Goal: Task Accomplishment & Management: Manage account settings

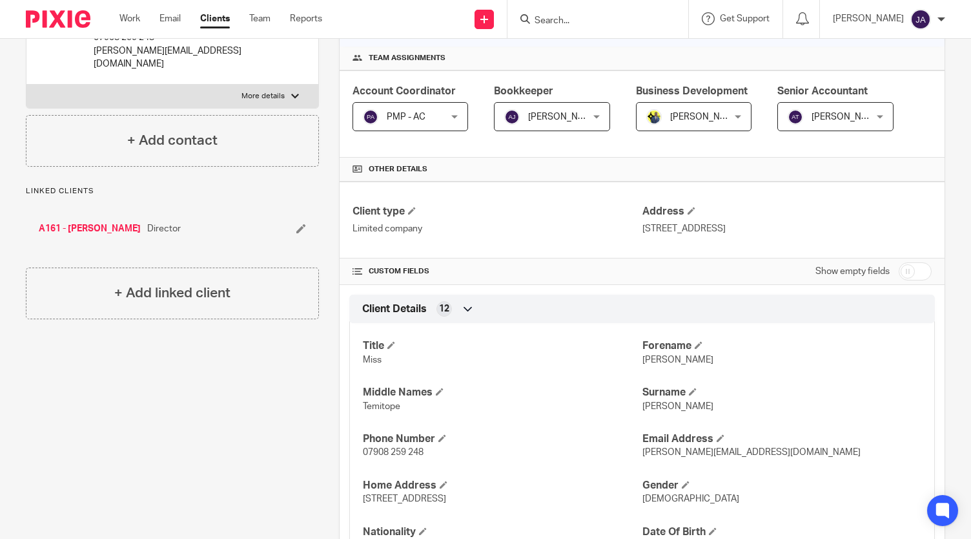
scroll to position [187, 0]
click at [902, 268] on input "checkbox" at bounding box center [915, 270] width 33 height 18
checkbox input "true"
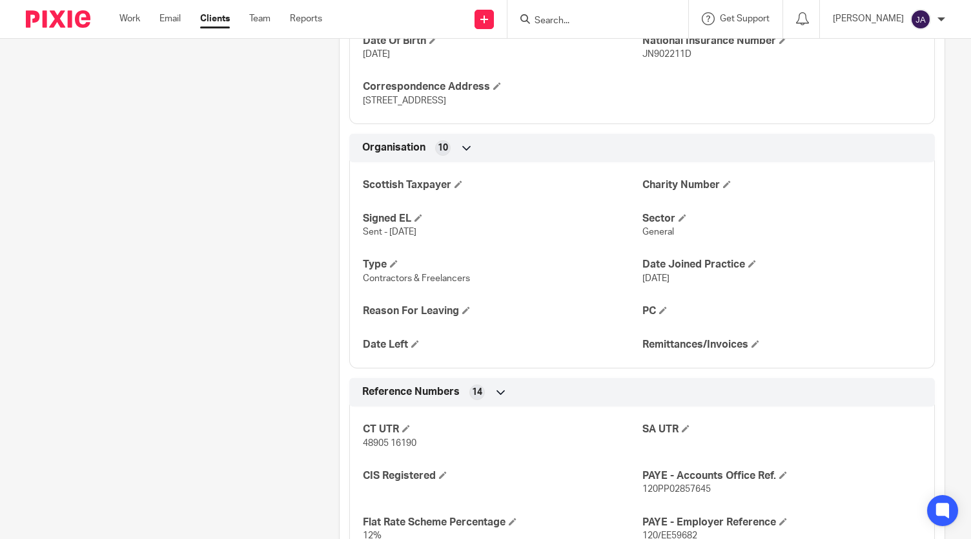
scroll to position [821, 0]
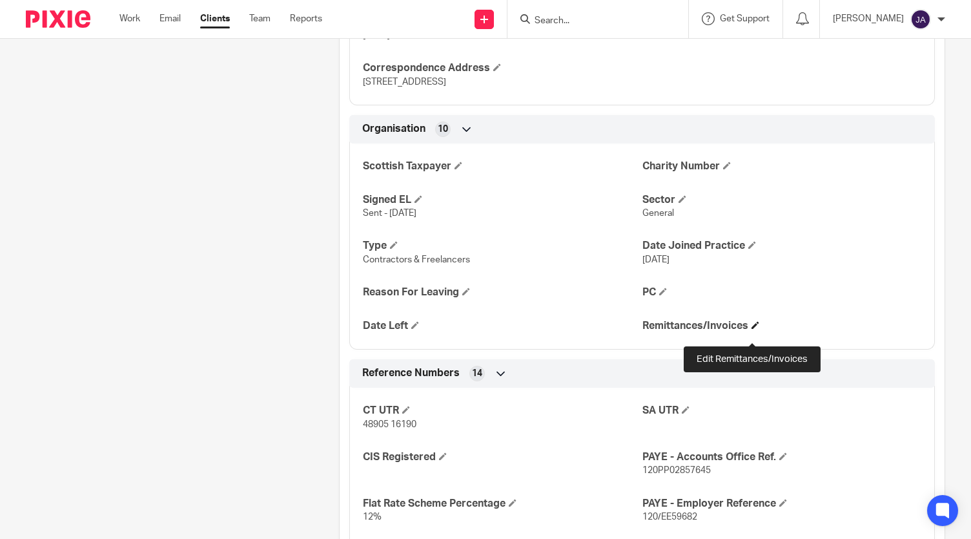
click at [752, 329] on span at bounding box center [756, 325] width 8 height 8
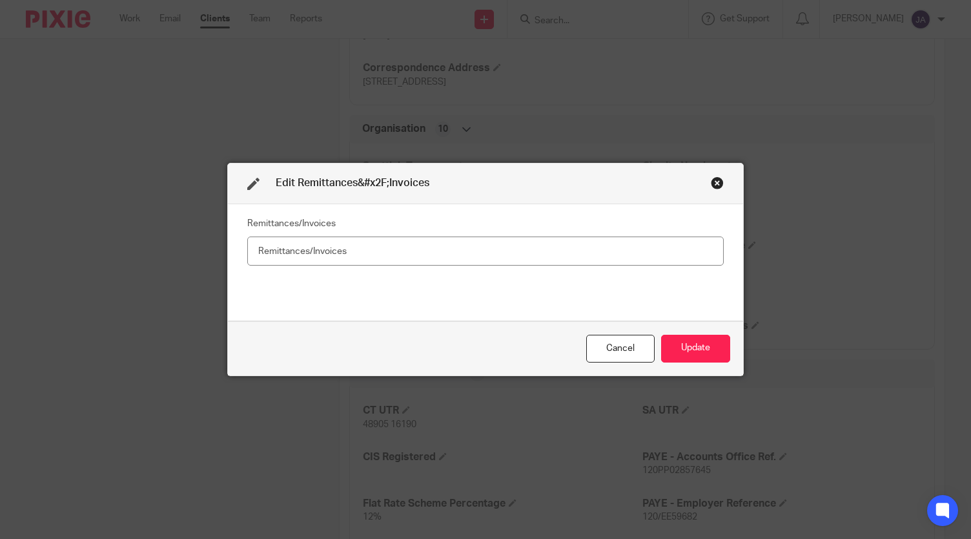
click at [497, 258] on input "text" at bounding box center [485, 250] width 477 height 29
type input "Yes"
click at [706, 349] on button "Update" at bounding box center [695, 349] width 69 height 28
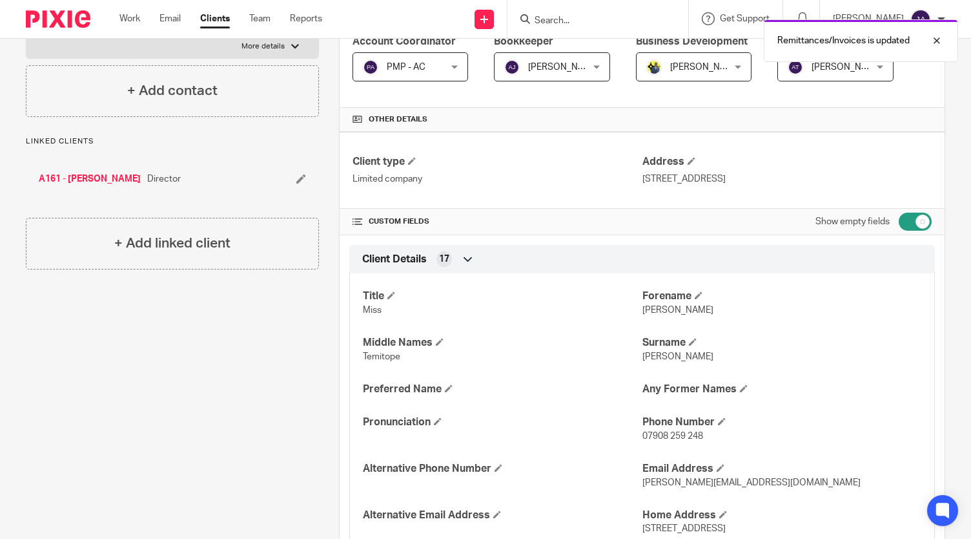
scroll to position [0, 0]
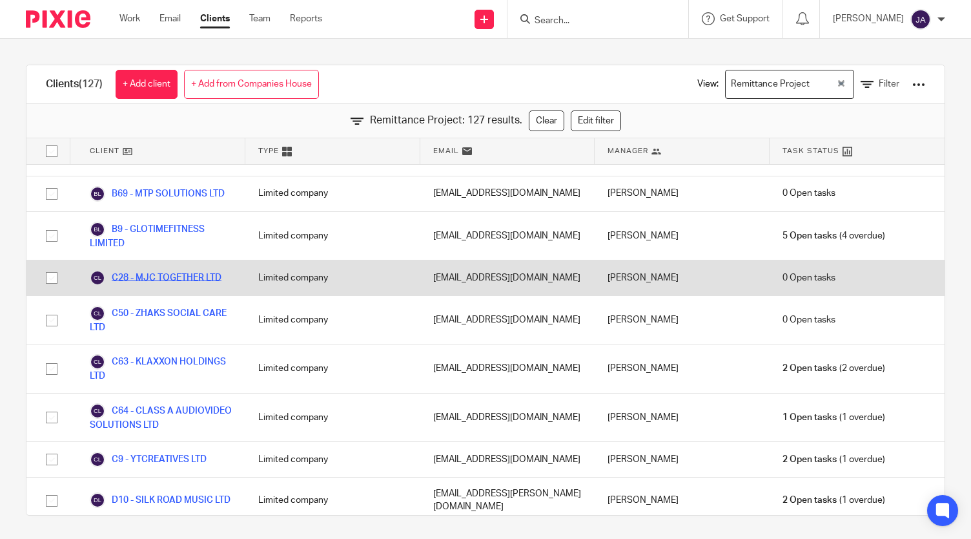
scroll to position [1015, 0]
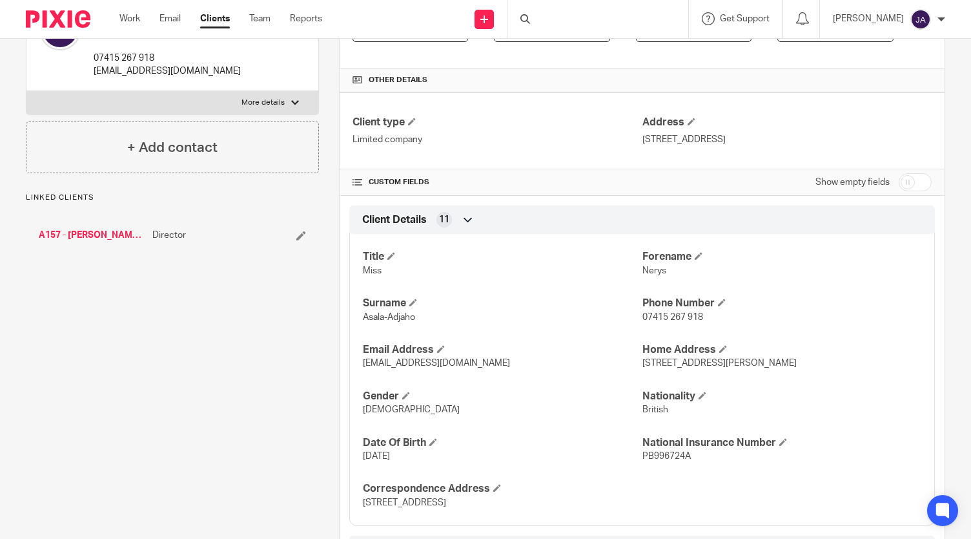
scroll to position [327, 0]
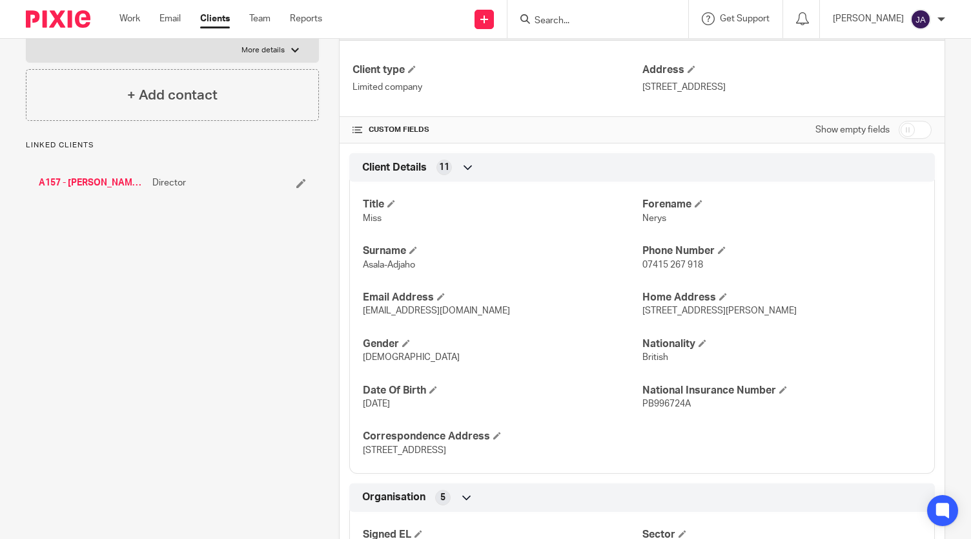
click at [899, 129] on input "checkbox" at bounding box center [915, 130] width 33 height 18
checkbox input "true"
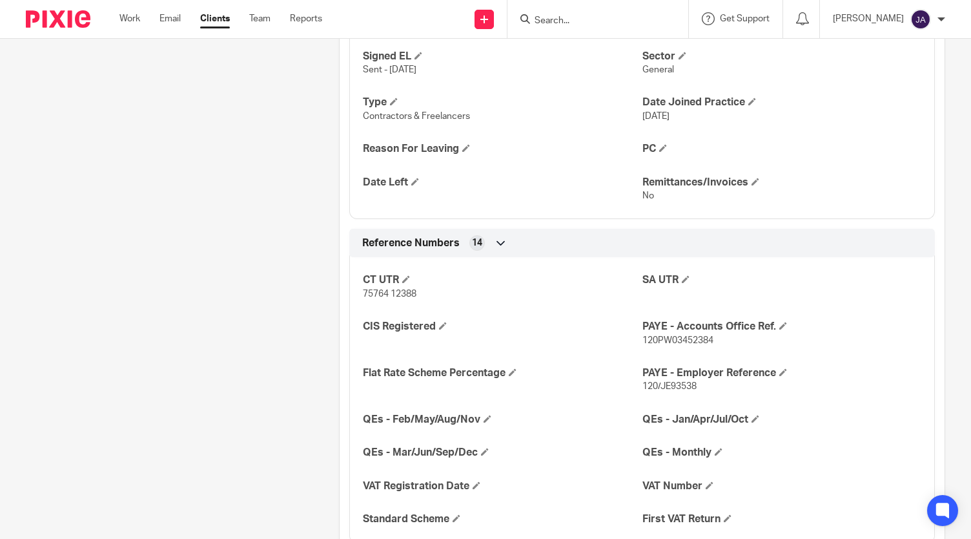
scroll to position [965, 0]
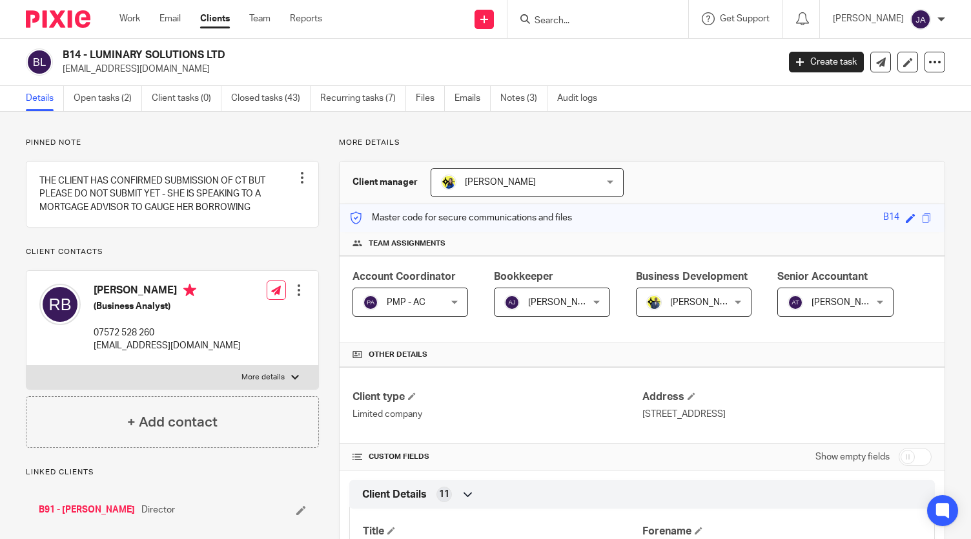
click at [902, 455] on input "checkbox" at bounding box center [915, 457] width 33 height 18
checkbox input "true"
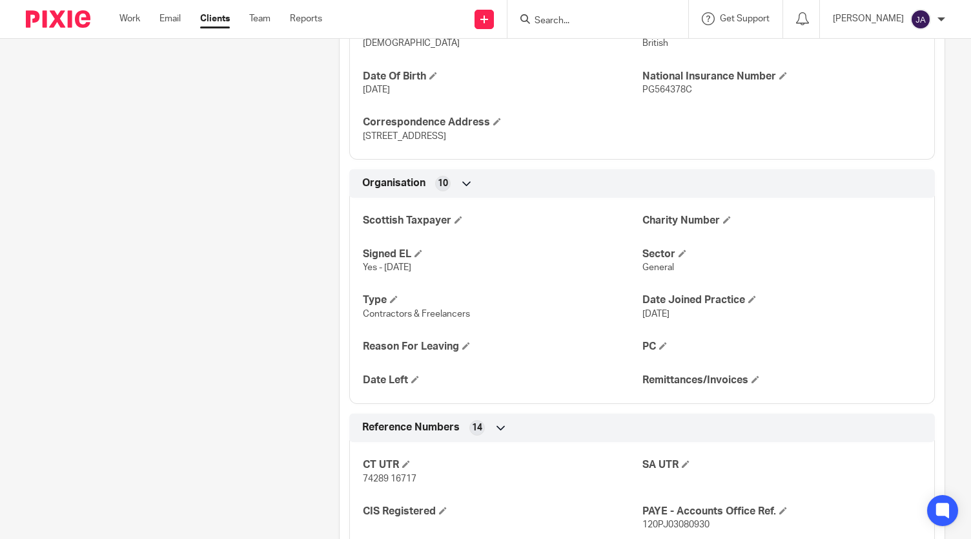
scroll to position [769, 0]
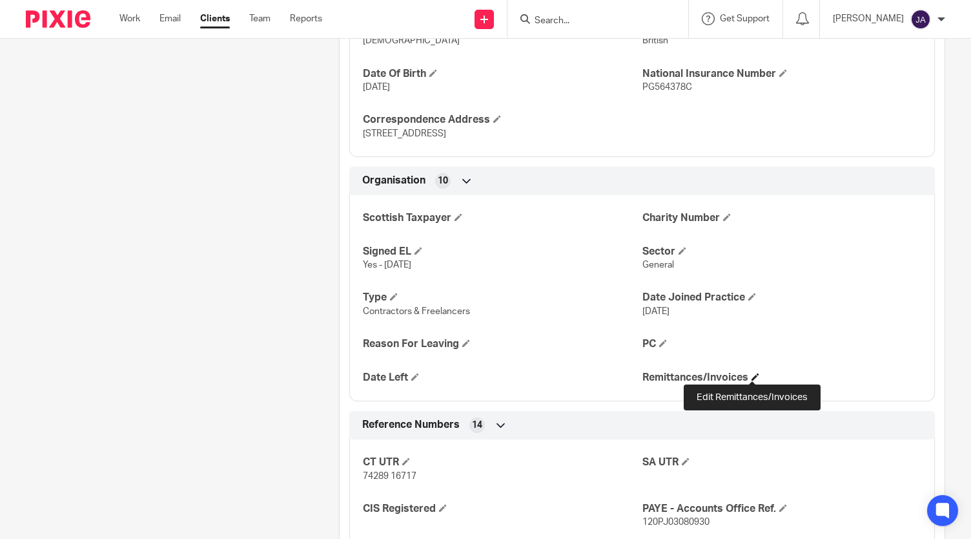
click at [752, 375] on span at bounding box center [756, 377] width 8 height 8
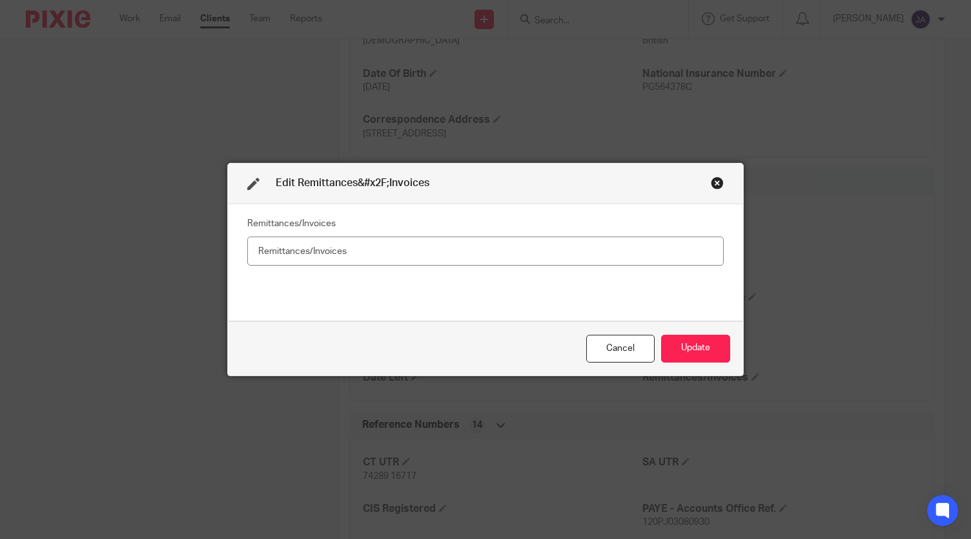
click at [514, 246] on input "text" at bounding box center [485, 250] width 477 height 29
type input "Yes"
click at [692, 348] on button "Update" at bounding box center [695, 349] width 69 height 28
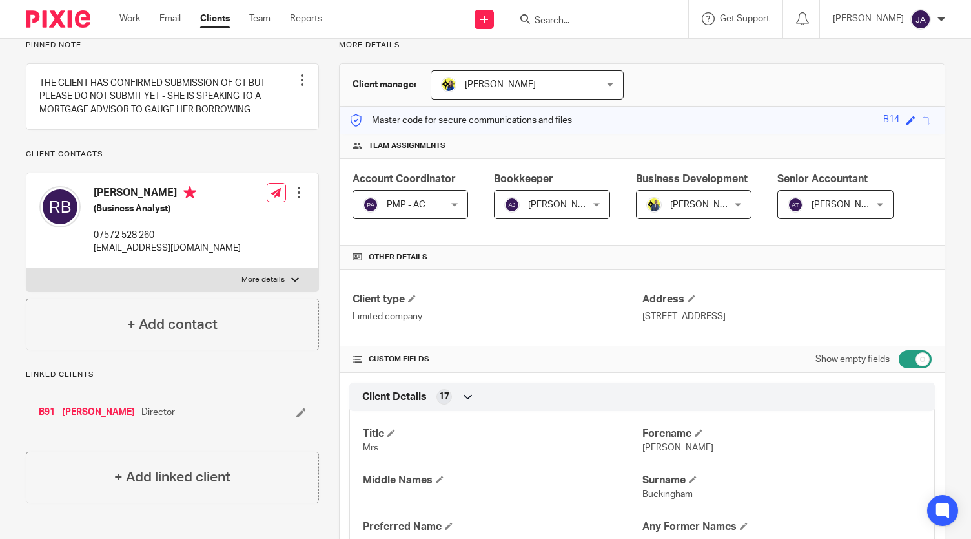
scroll to position [0, 0]
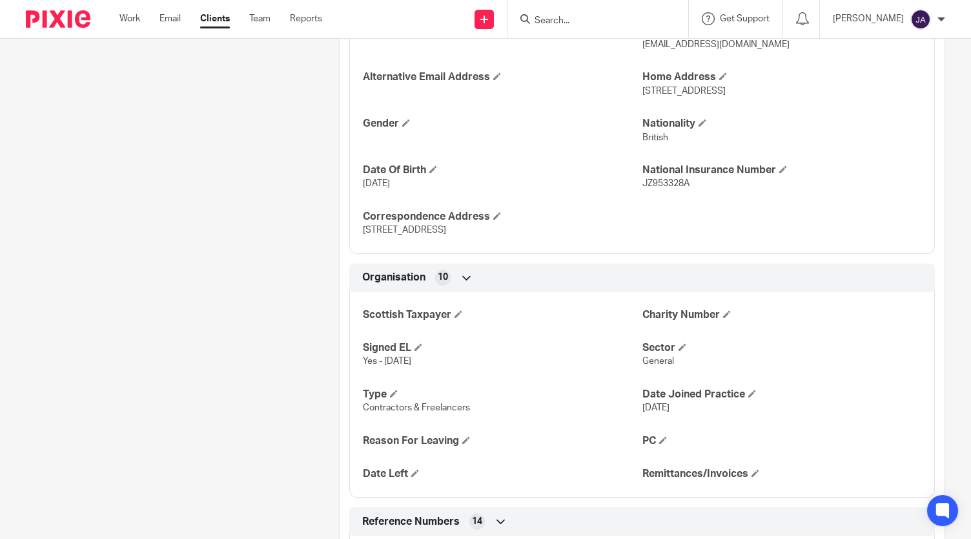
scroll to position [685, 0]
click at [746, 475] on h4 "Remittances/Invoices" at bounding box center [782, 475] width 279 height 14
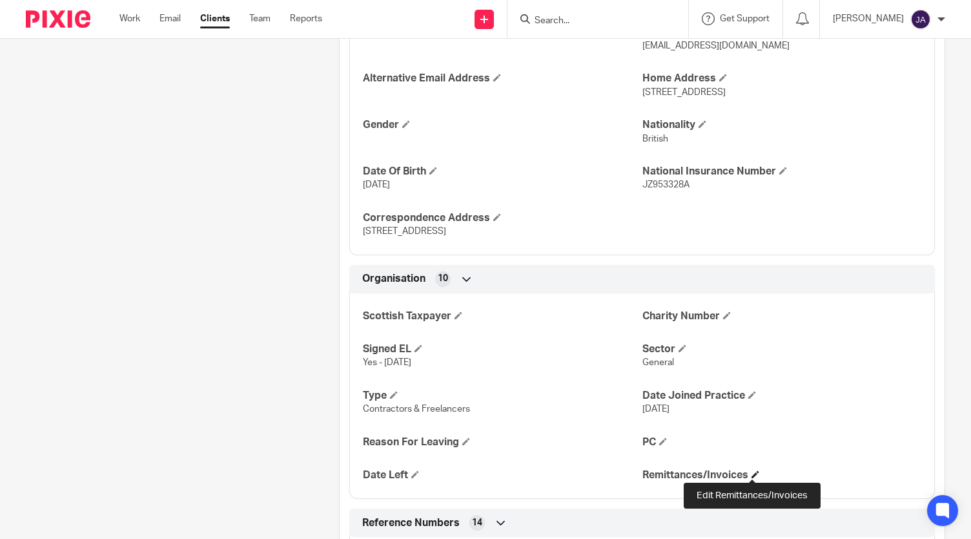
click at [752, 473] on span at bounding box center [756, 474] width 8 height 8
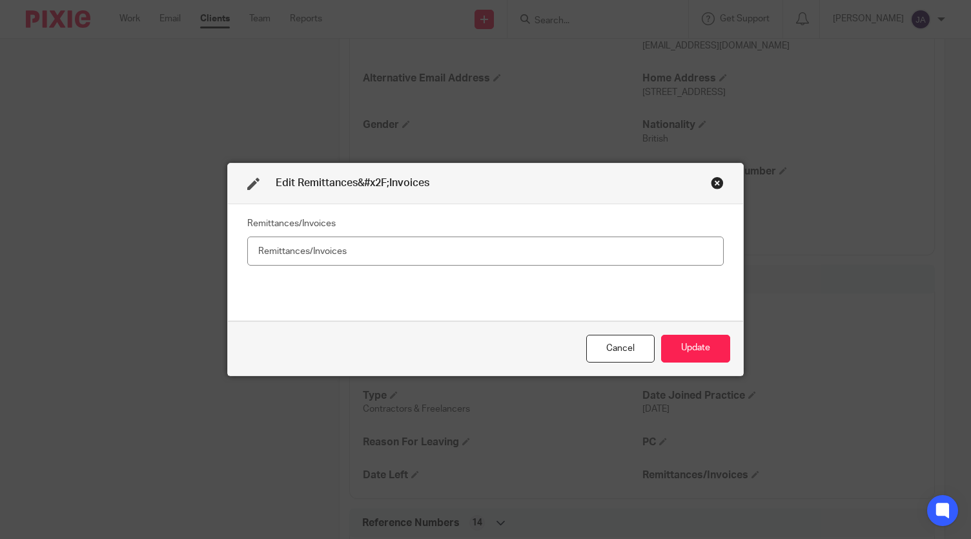
click at [516, 255] on input "text" at bounding box center [485, 250] width 477 height 29
type input "No"
click at [695, 353] on button "Update" at bounding box center [695, 349] width 69 height 28
click at [686, 353] on button "Update" at bounding box center [695, 349] width 69 height 28
click at [686, 342] on body "Work Email Clients Team Reports Work Email Clients Team Reports Settings Send n…" at bounding box center [485, 269] width 971 height 539
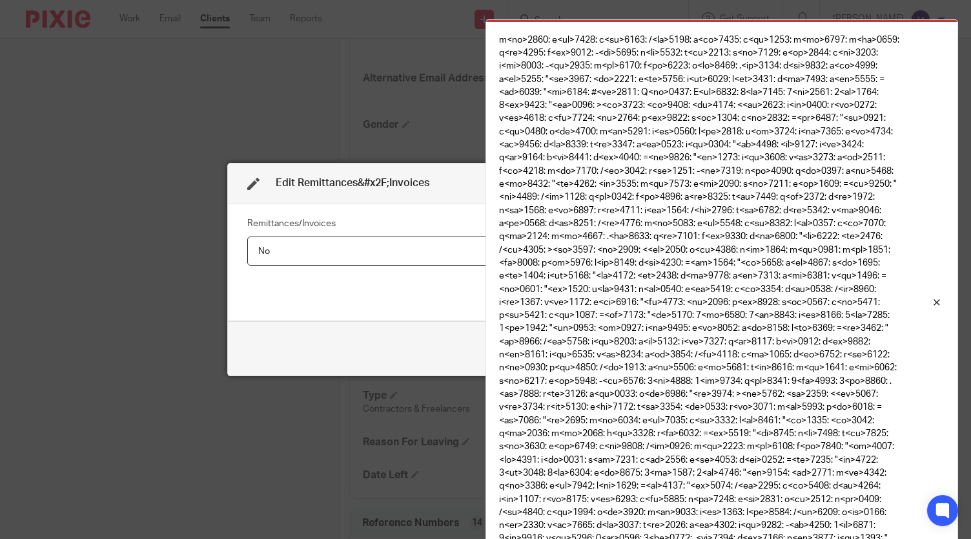
click at [686, 342] on div "Can't save the client:" at bounding box center [722, 299] width 473 height 572
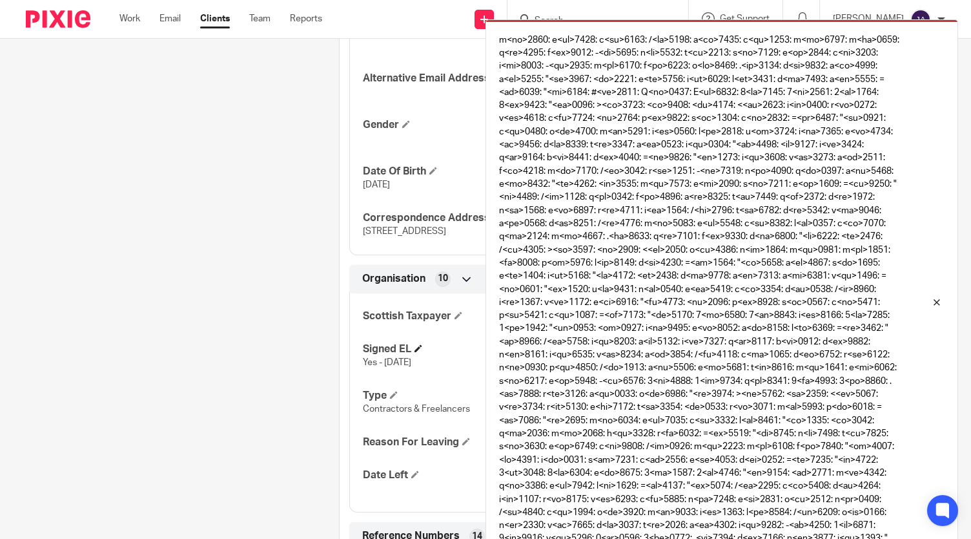
click at [431, 342] on h4 "Signed EL" at bounding box center [502, 349] width 279 height 14
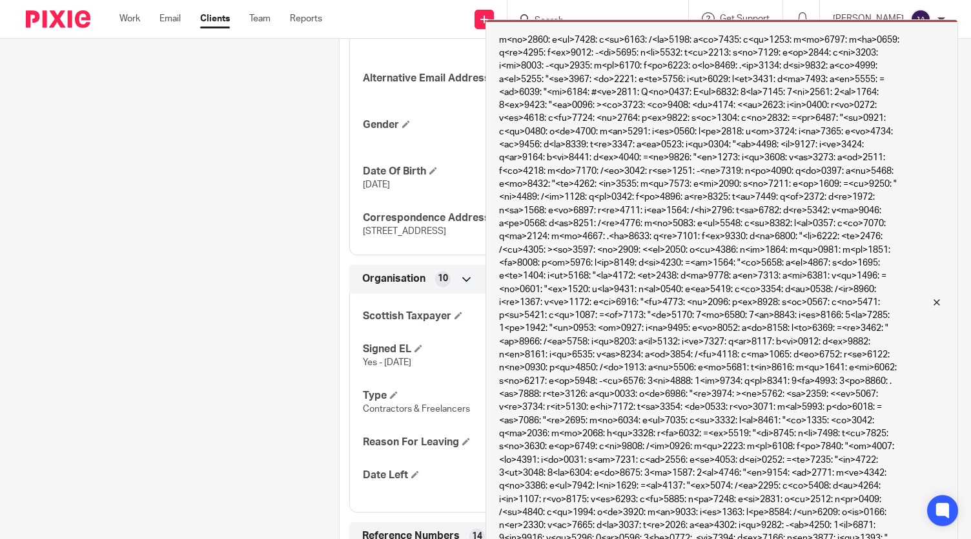
click at [944, 296] on div at bounding box center [927, 301] width 35 height 15
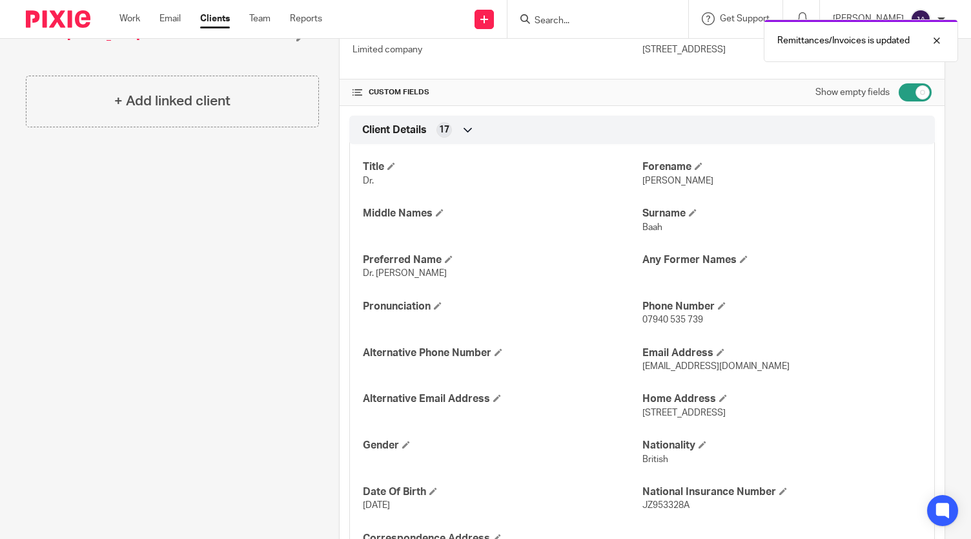
scroll to position [0, 0]
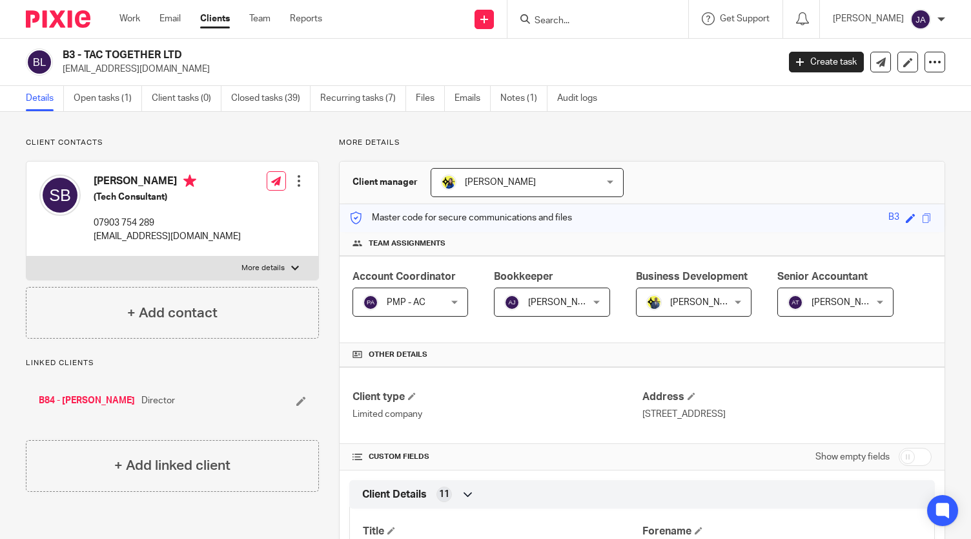
click at [899, 448] on input "checkbox" at bounding box center [915, 457] width 33 height 18
checkbox input "true"
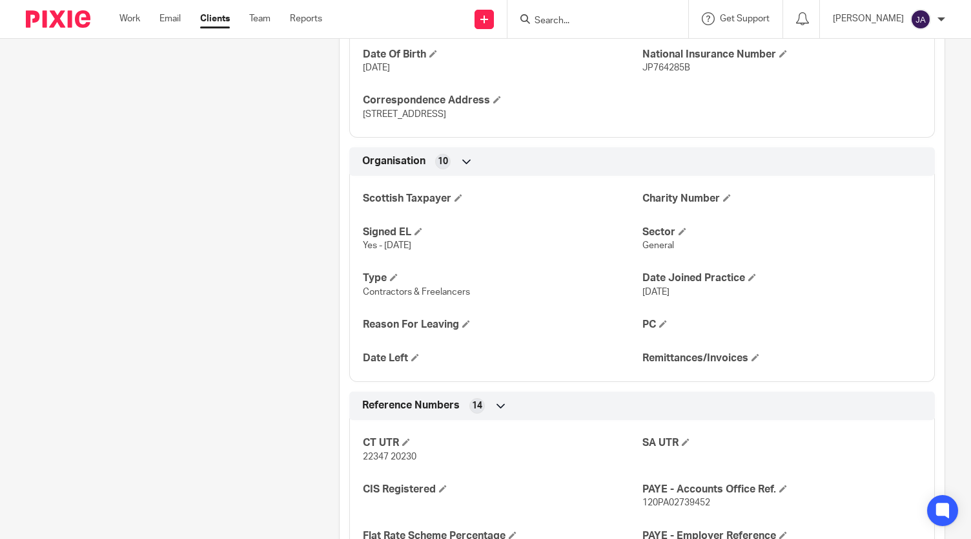
scroll to position [834, 0]
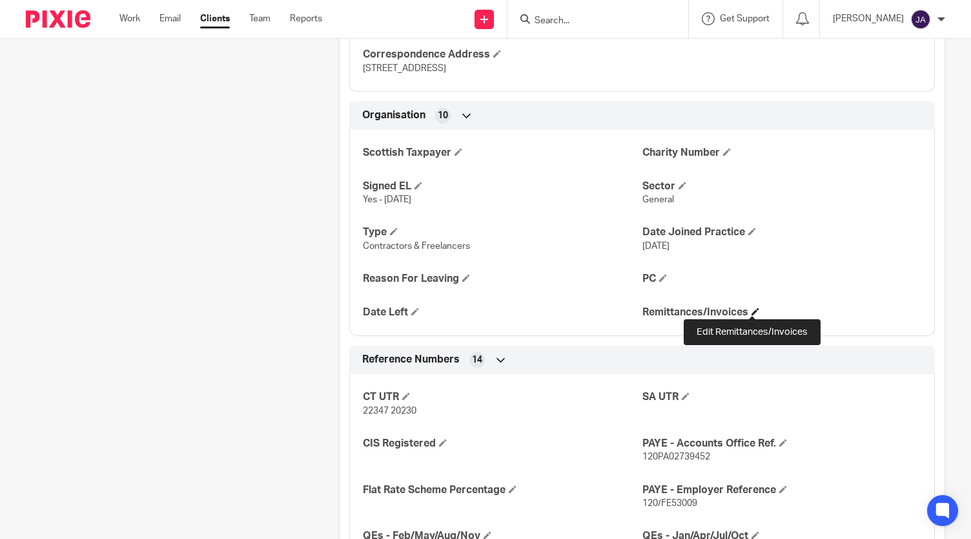
click at [753, 308] on span at bounding box center [756, 311] width 8 height 8
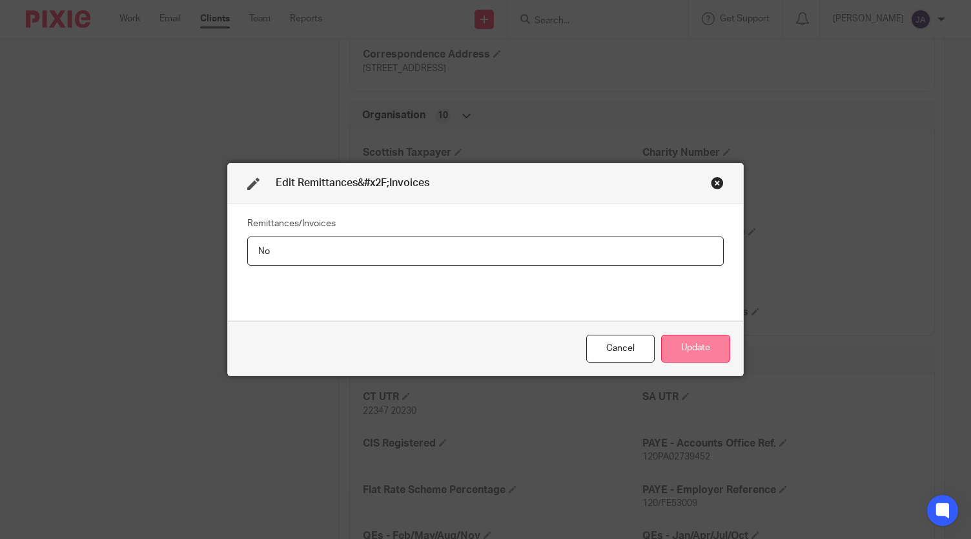
type input "No"
click at [680, 341] on button "Update" at bounding box center [695, 349] width 69 height 28
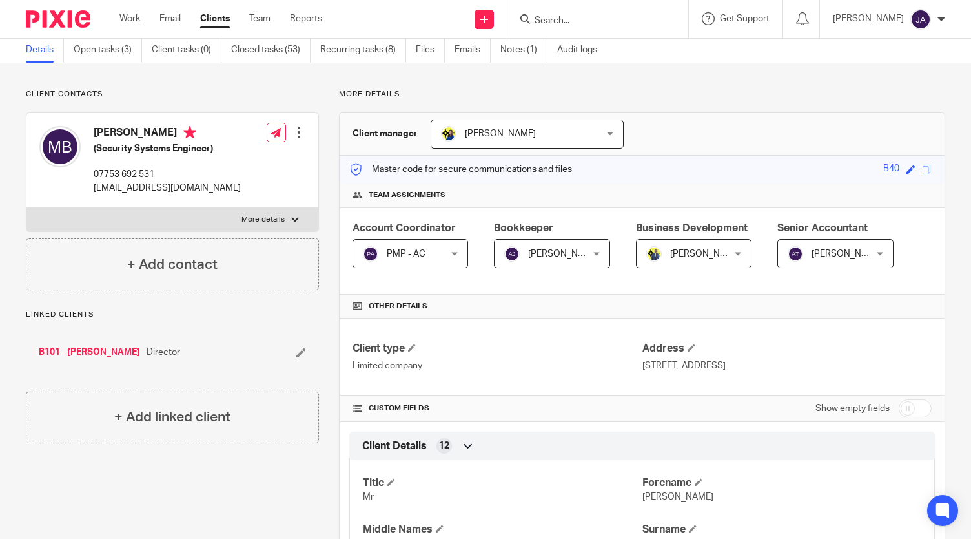
click at [900, 416] on div "Show empty fields" at bounding box center [874, 408] width 116 height 26
click at [899, 407] on input "checkbox" at bounding box center [915, 409] width 33 height 18
checkbox input "true"
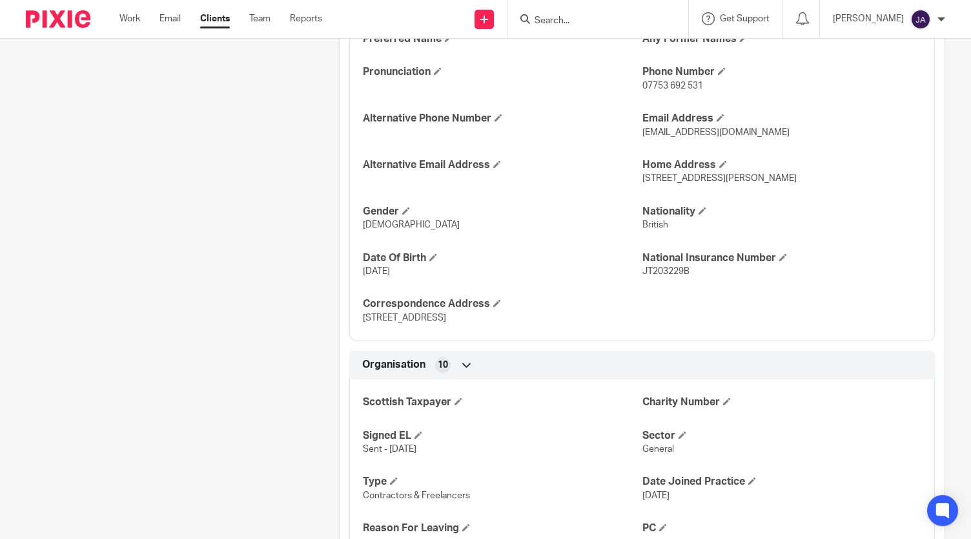
scroll to position [808, 0]
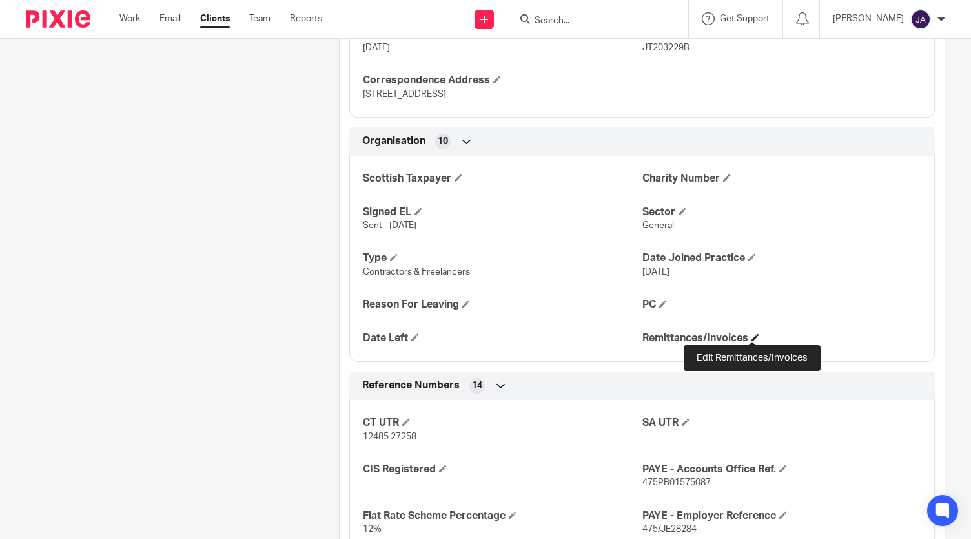
click at [752, 336] on span at bounding box center [756, 337] width 8 height 8
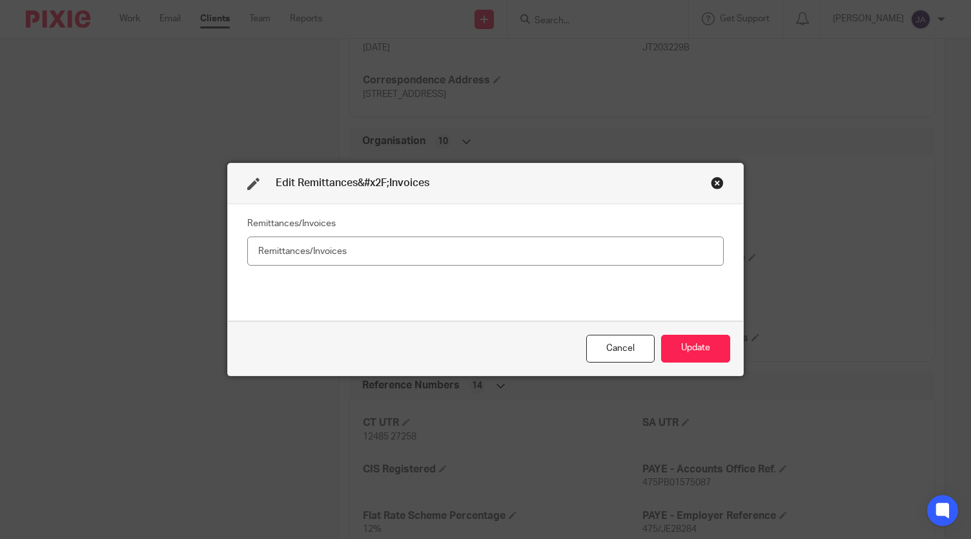
click at [570, 252] on input "text" at bounding box center [485, 250] width 477 height 29
type input "Yes"
click at [686, 358] on button "Update" at bounding box center [695, 349] width 69 height 28
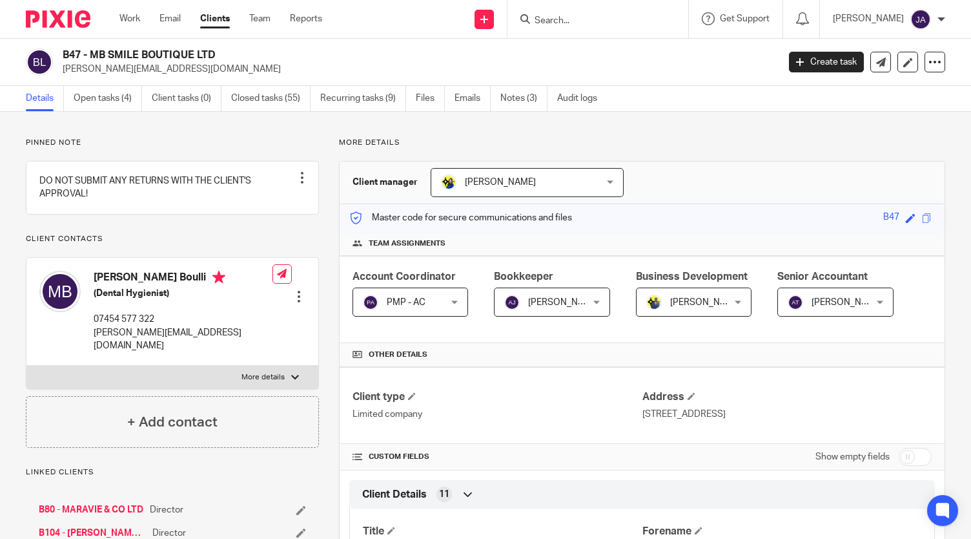
click at [908, 458] on input "checkbox" at bounding box center [915, 457] width 33 height 18
checkbox input "true"
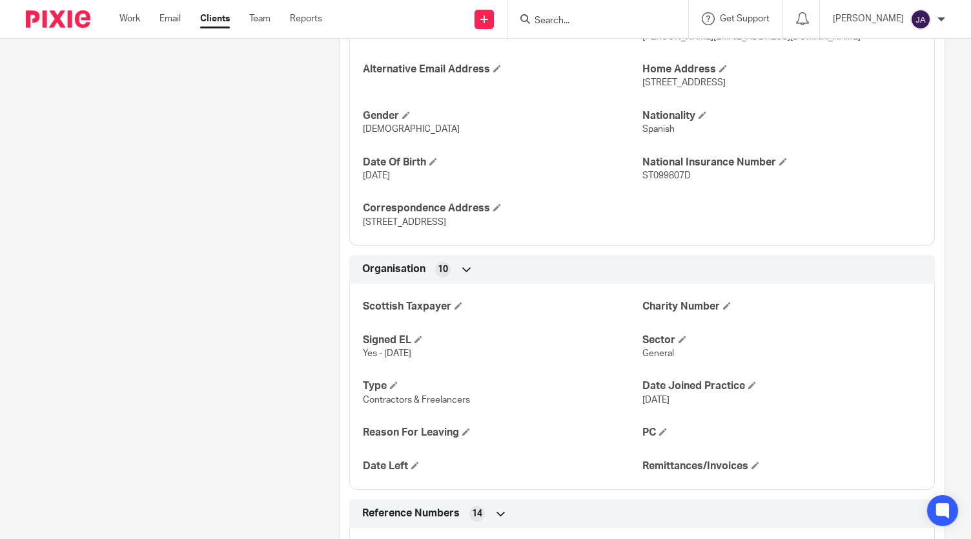
scroll to position [681, 0]
click at [752, 463] on span at bounding box center [756, 464] width 8 height 8
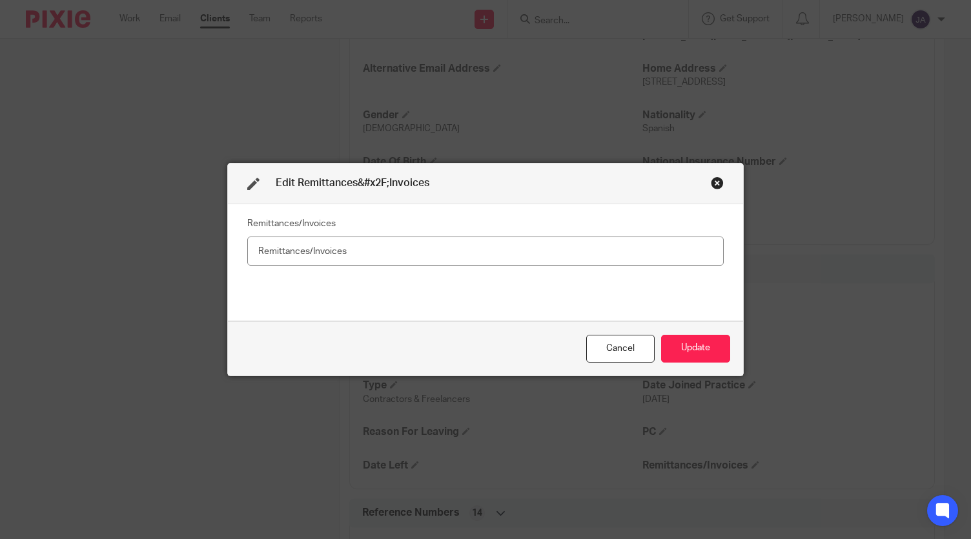
click at [486, 259] on input "text" at bounding box center [485, 250] width 477 height 29
type input "Yes"
click at [680, 353] on button "Update" at bounding box center [695, 349] width 69 height 28
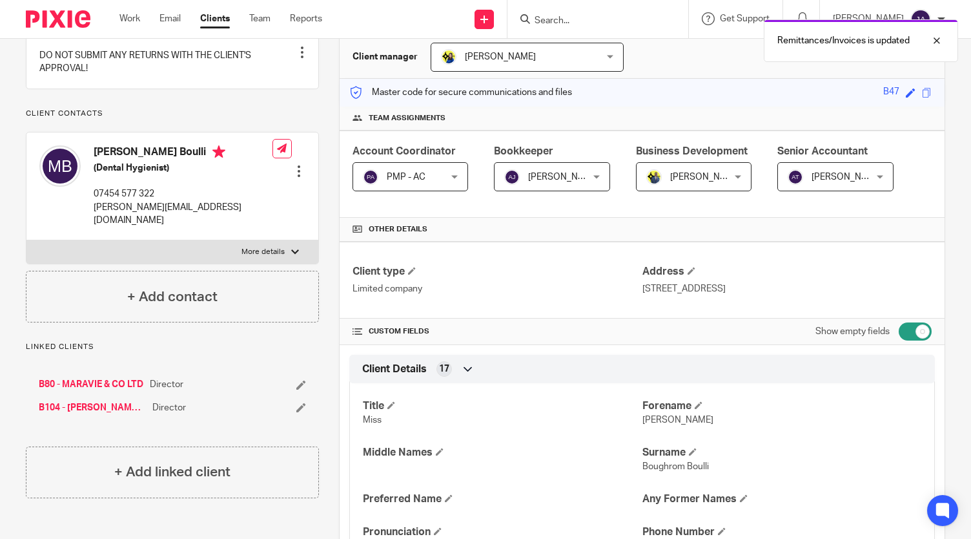
scroll to position [0, 0]
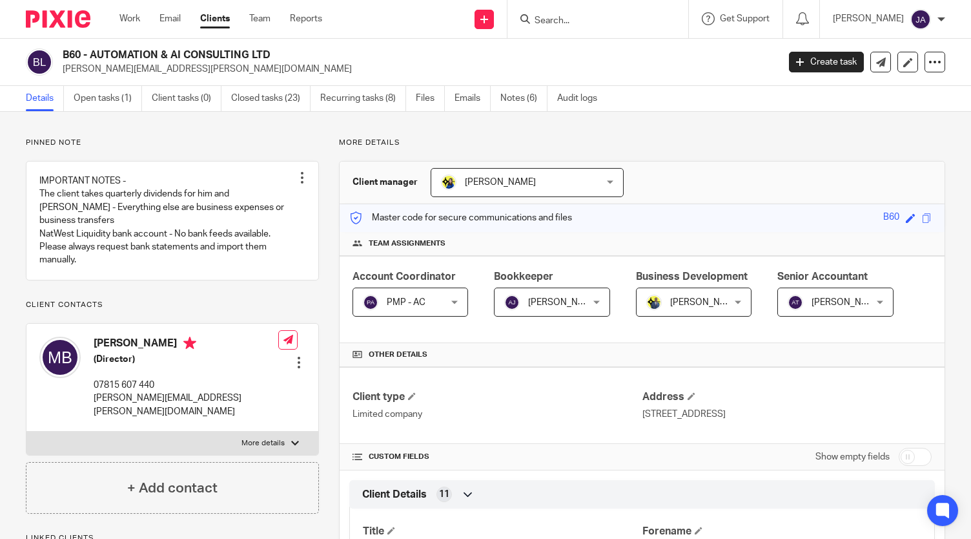
click at [904, 453] on input "checkbox" at bounding box center [915, 457] width 33 height 18
checkbox input "true"
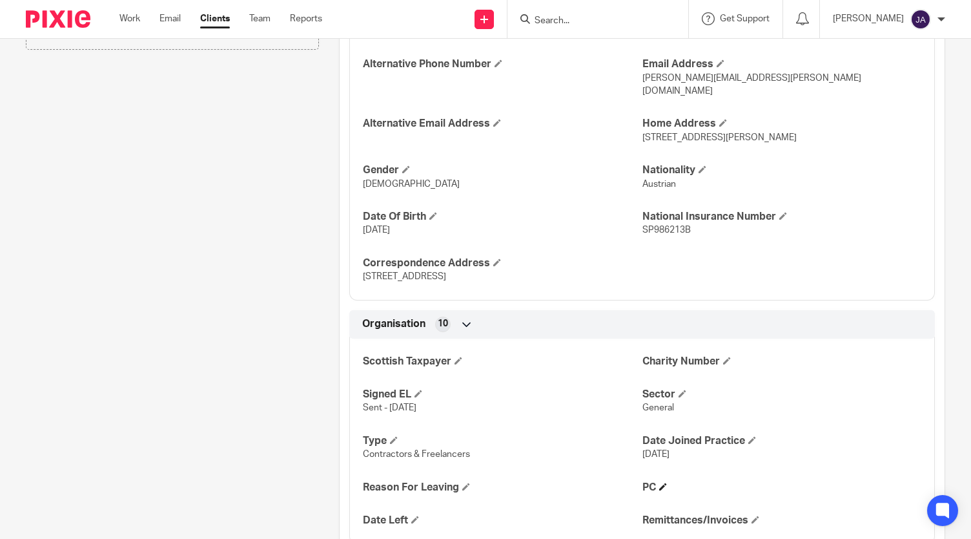
scroll to position [849, 0]
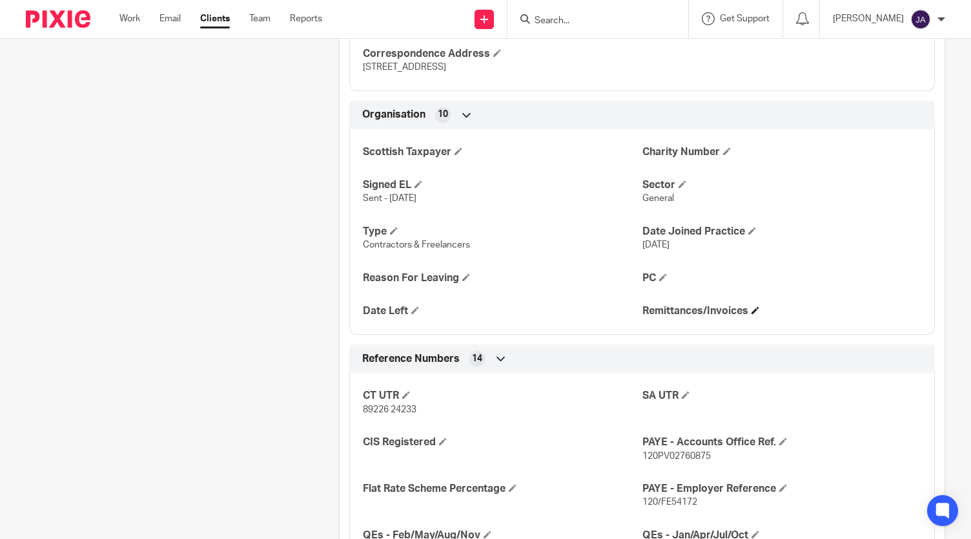
click at [749, 304] on h4 "Remittances/Invoices" at bounding box center [782, 311] width 279 height 14
click at [752, 306] on span at bounding box center [756, 310] width 8 height 8
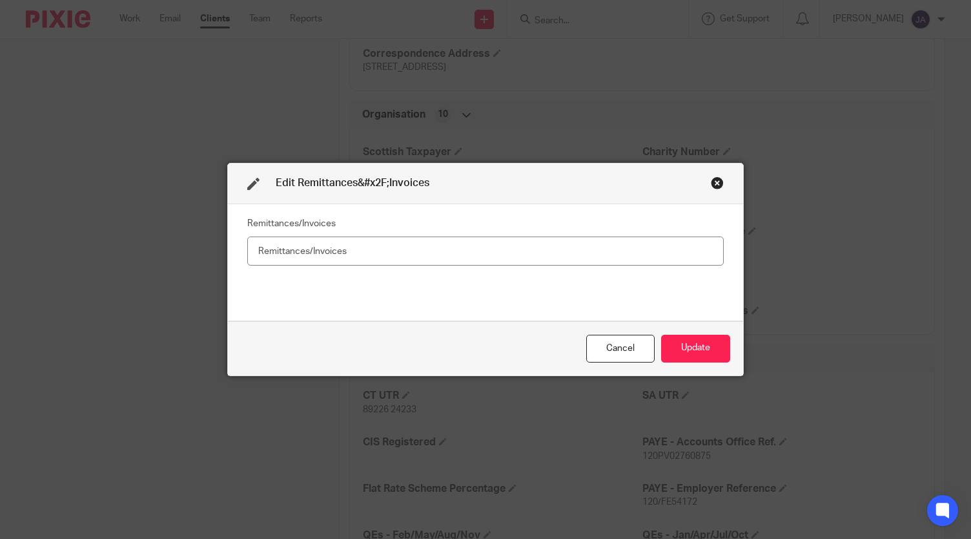
click at [510, 243] on input "text" at bounding box center [485, 250] width 477 height 29
click at [484, 247] on input "text" at bounding box center [485, 250] width 477 height 29
type input "No"
click at [686, 349] on button "Update" at bounding box center [695, 349] width 69 height 28
click at [671, 353] on button "Update" at bounding box center [695, 349] width 69 height 28
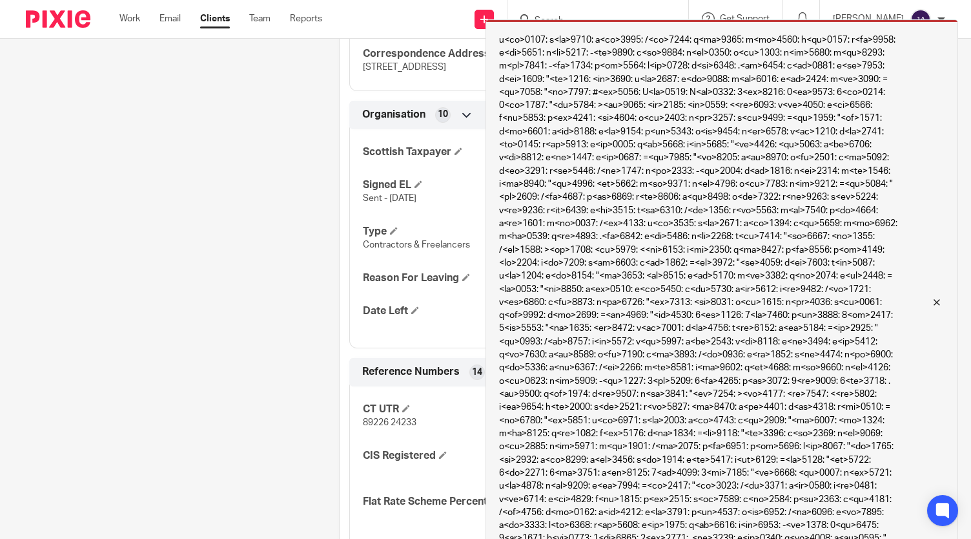
click at [931, 303] on div at bounding box center [927, 301] width 35 height 15
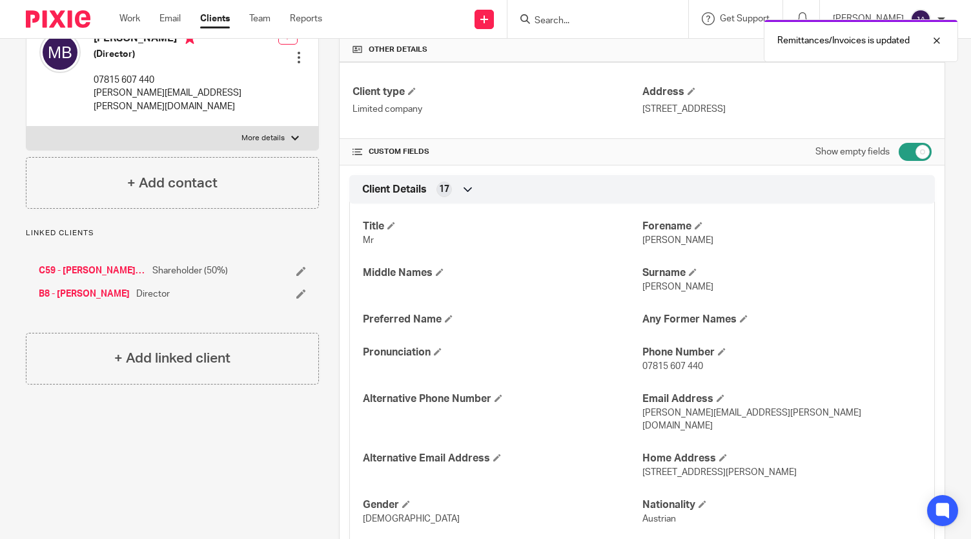
scroll to position [287, 0]
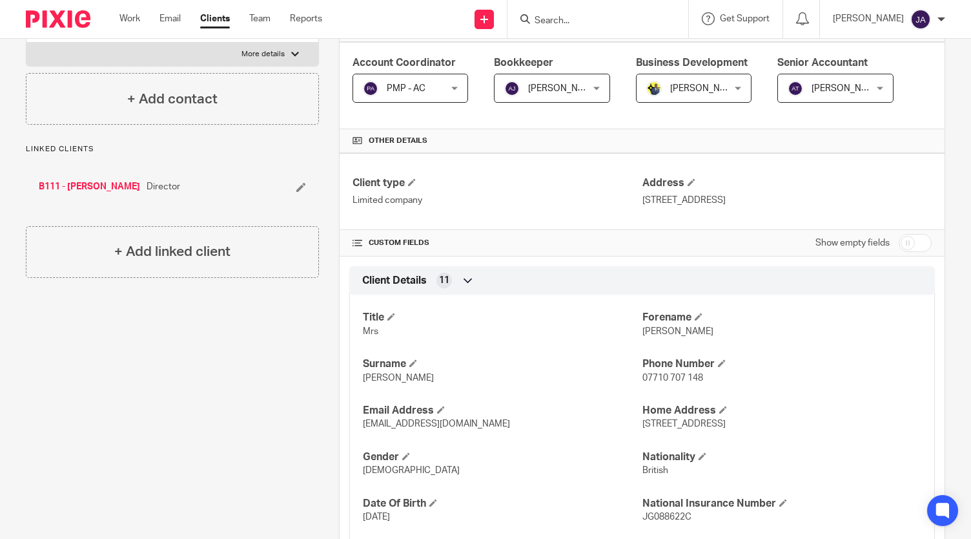
scroll to position [214, 0]
click at [903, 249] on input "checkbox" at bounding box center [915, 242] width 33 height 18
checkbox input "true"
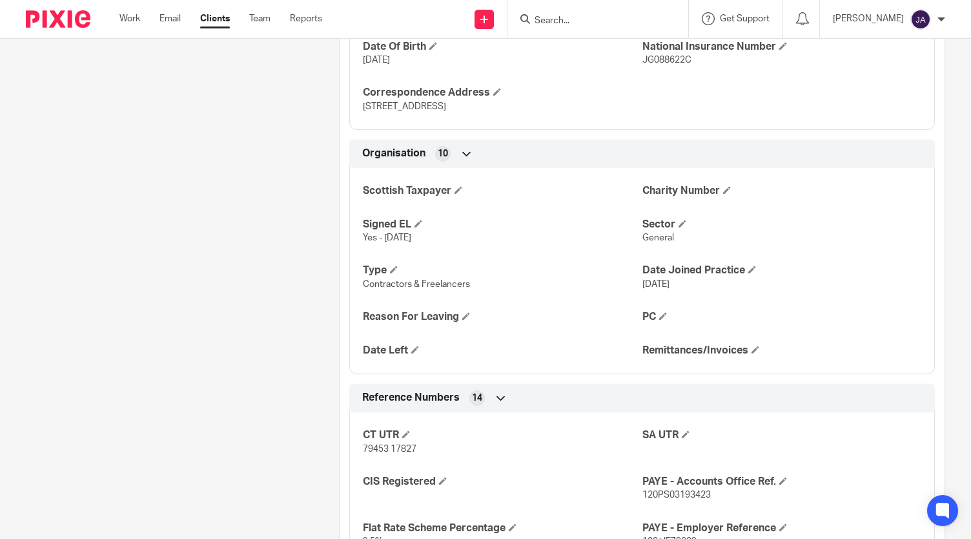
scroll to position [798, 0]
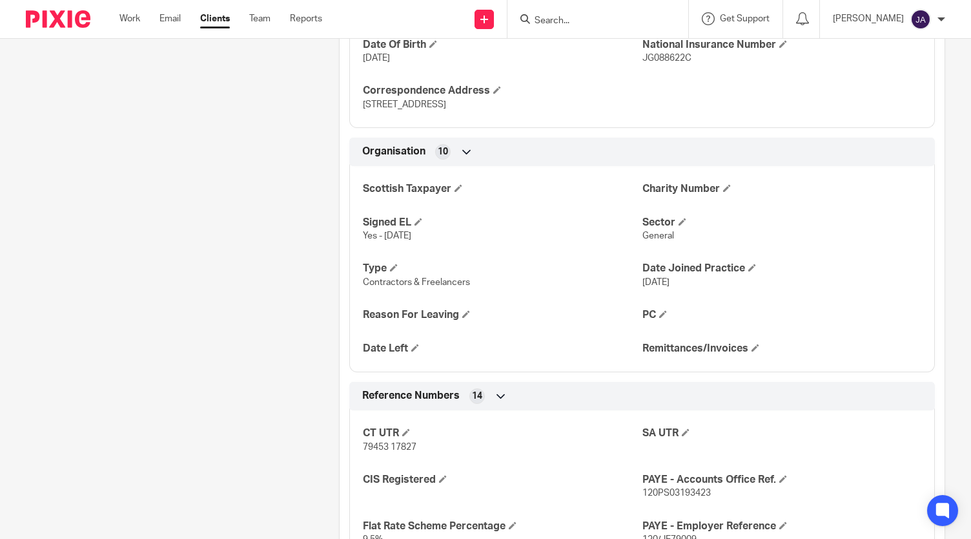
click at [856, 326] on div "Scottish Taxpayer Charity Number Signed EL Yes - 17-01-2024 Sector General Type…" at bounding box center [642, 264] width 586 height 216
click at [742, 348] on h4 "Remittances/Invoices" at bounding box center [782, 349] width 279 height 14
click at [752, 345] on span at bounding box center [756, 348] width 8 height 8
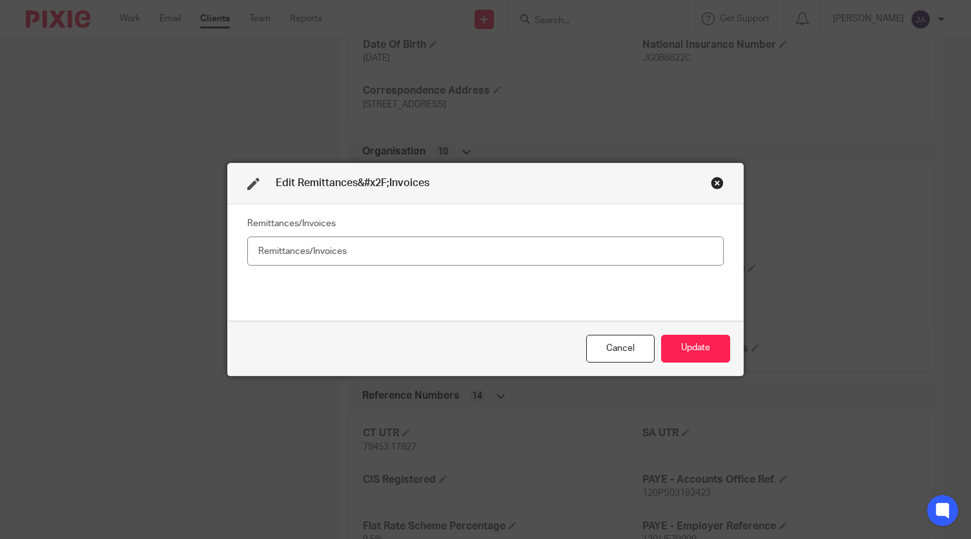
click at [562, 254] on input "text" at bounding box center [485, 250] width 477 height 29
type input "No"
click at [698, 347] on button "Update" at bounding box center [695, 349] width 69 height 28
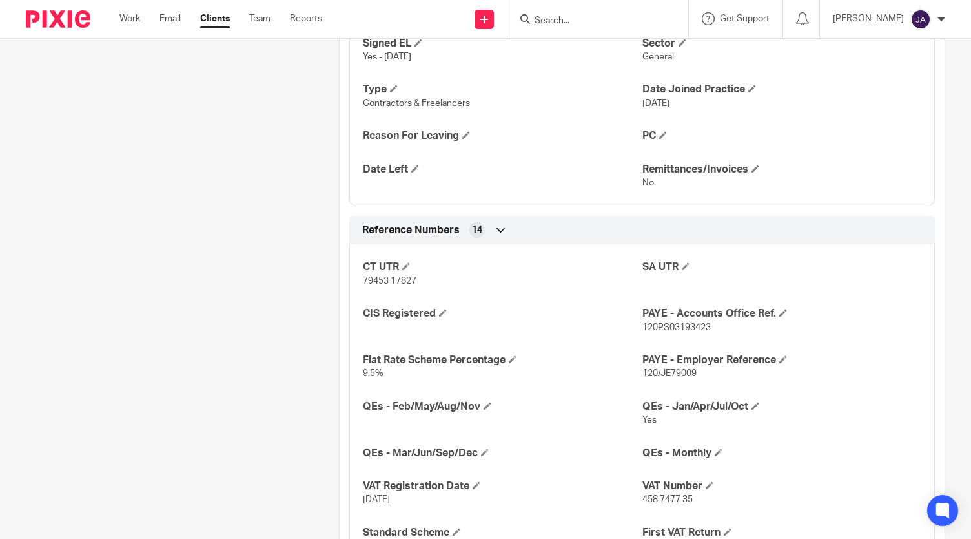
scroll to position [979, 0]
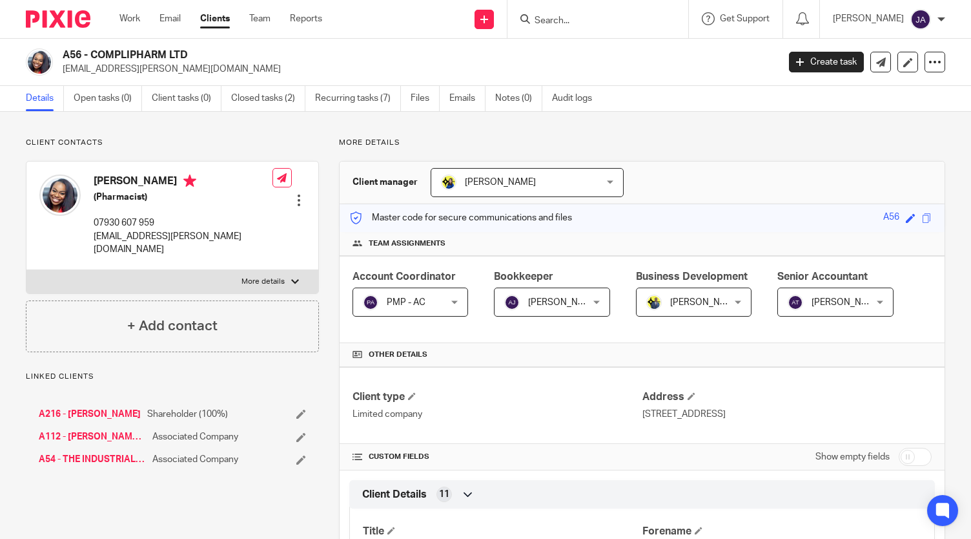
scroll to position [92, 0]
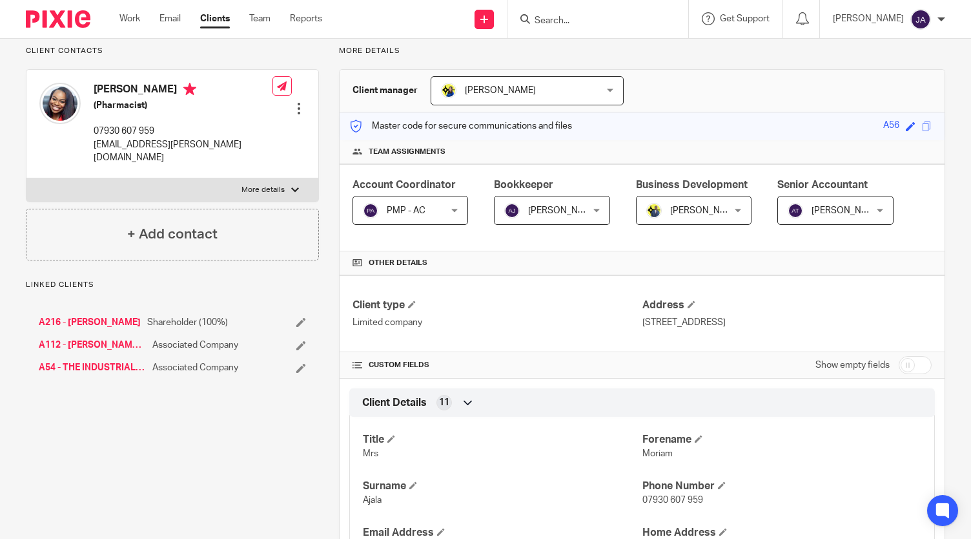
click at [899, 360] on input "checkbox" at bounding box center [915, 365] width 33 height 18
checkbox input "true"
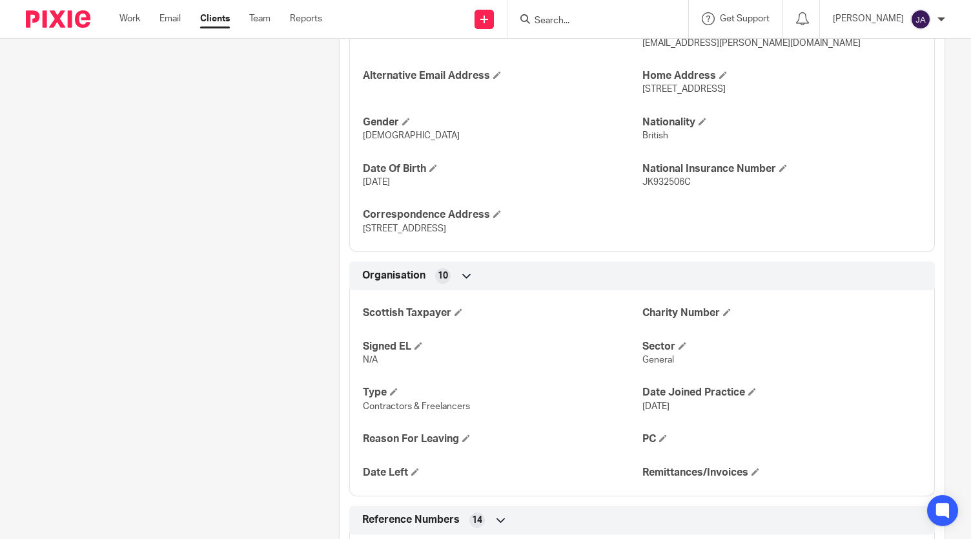
scroll to position [677, 0]
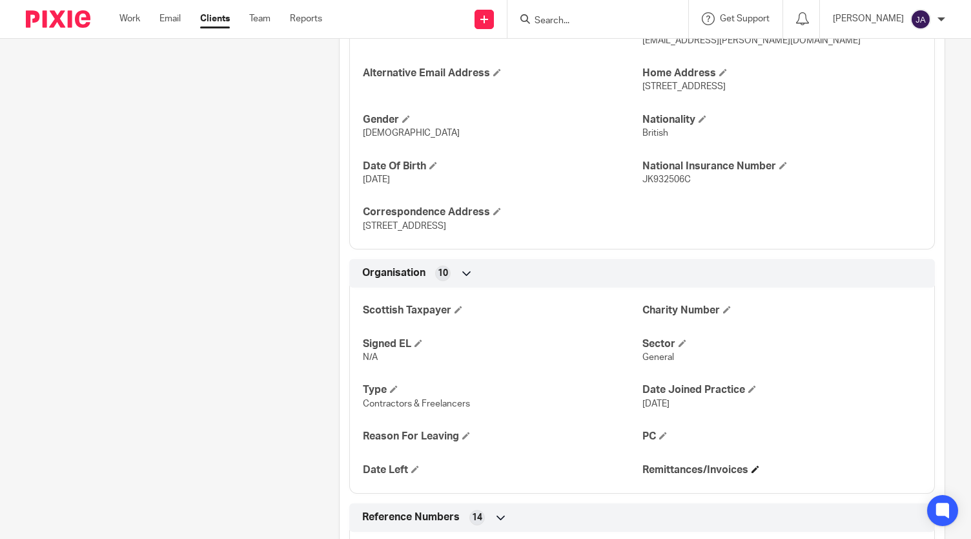
click at [746, 463] on h4 "Remittances/Invoices" at bounding box center [782, 470] width 279 height 14
click at [752, 469] on span at bounding box center [756, 469] width 8 height 8
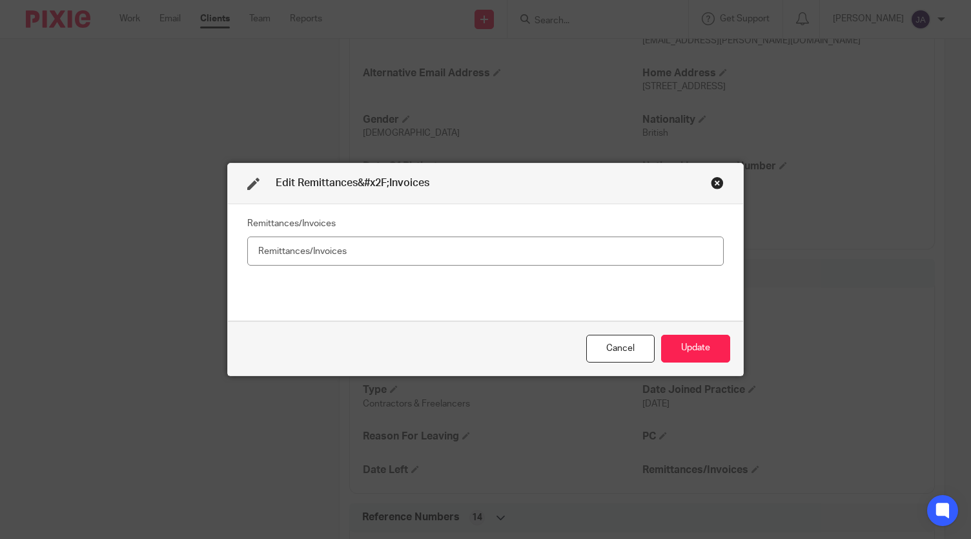
click at [553, 252] on input "text" at bounding box center [485, 250] width 477 height 29
type input "No"
click at [691, 346] on button "Update" at bounding box center [695, 349] width 69 height 28
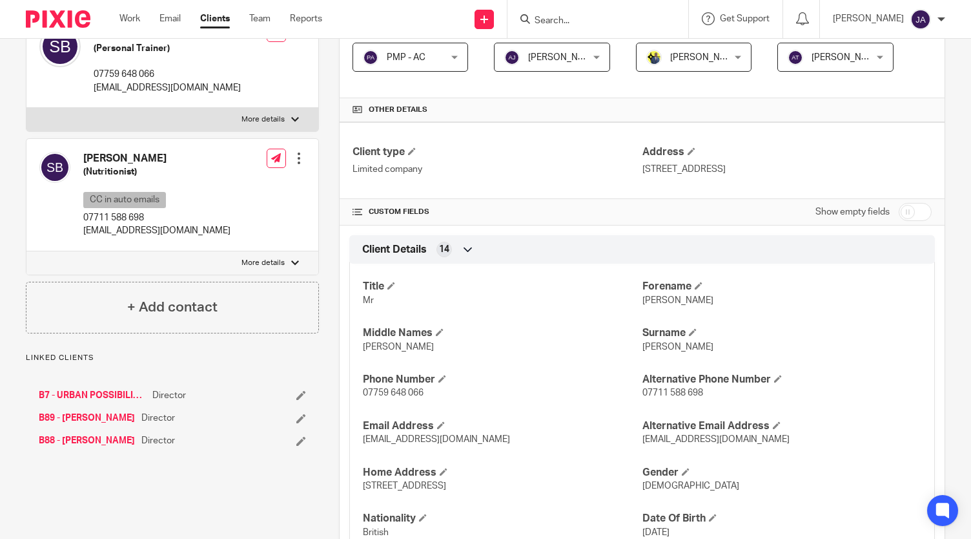
scroll to position [245, 0]
click at [904, 211] on input "checkbox" at bounding box center [915, 211] width 33 height 18
checkbox input "true"
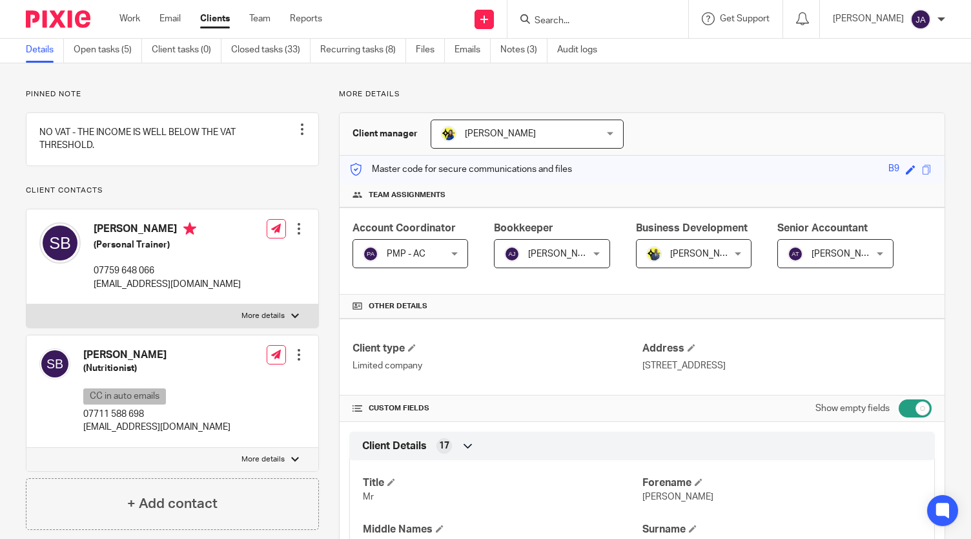
scroll to position [0, 0]
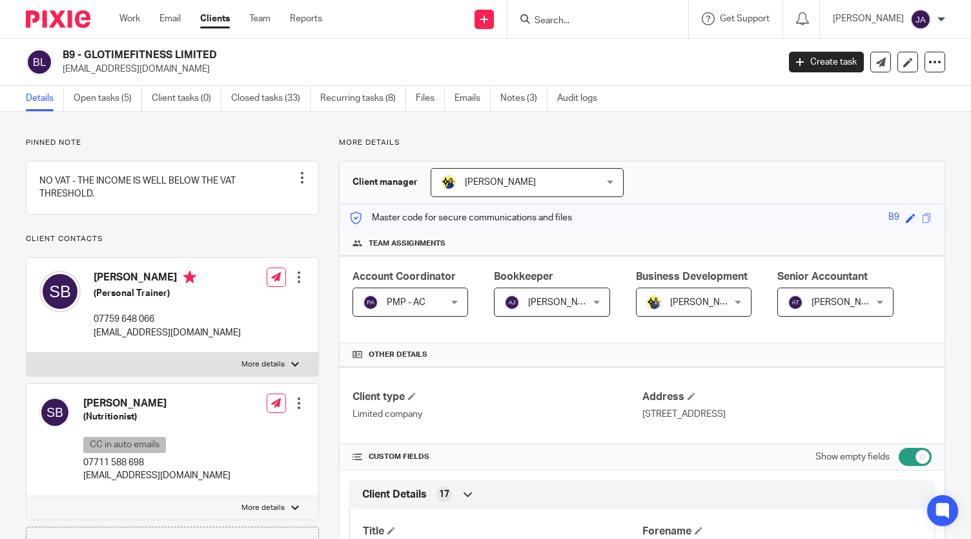
drag, startPoint x: 194, startPoint y: 55, endPoint x: 85, endPoint y: 46, distance: 108.8
click at [85, 46] on div "B9 - GLOTIMEFITNESS LIMITED [EMAIL_ADDRESS][DOMAIN_NAME] Create task Update fro…" at bounding box center [485, 62] width 971 height 47
copy h2 "GLOTIMEFITNESS LIMITED"
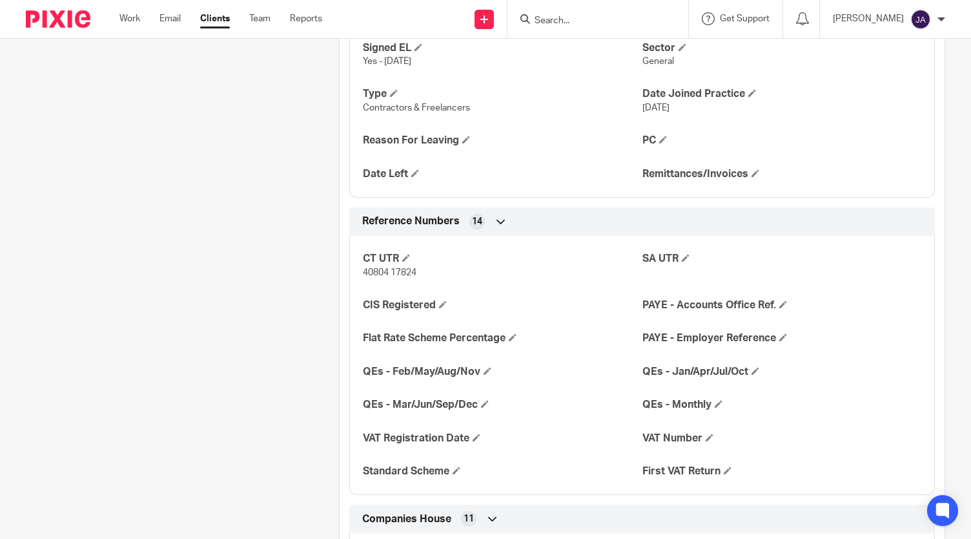
scroll to position [975, 0]
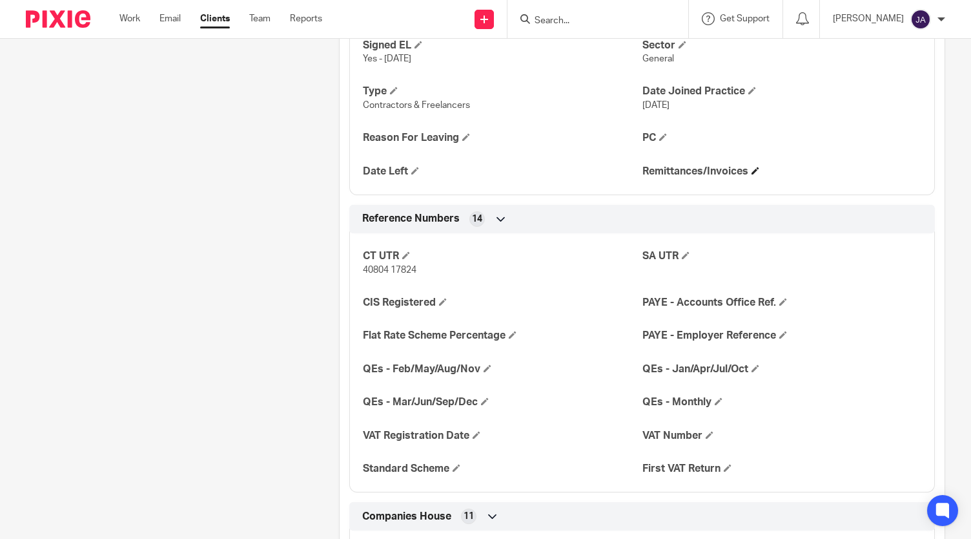
click at [746, 171] on h4 "Remittances/Invoices" at bounding box center [782, 172] width 279 height 14
click at [752, 167] on span at bounding box center [756, 171] width 8 height 8
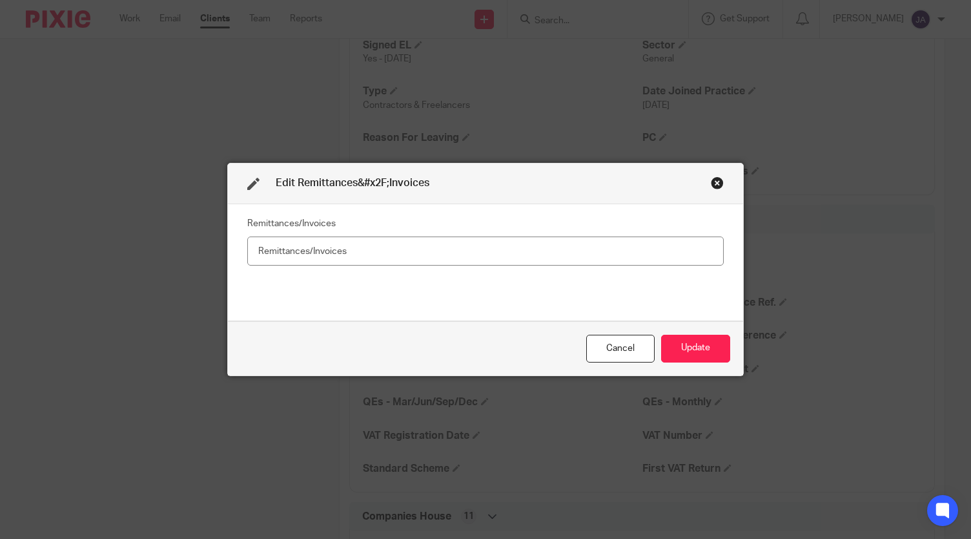
click at [531, 245] on input "text" at bounding box center [485, 250] width 477 height 29
type input "No"
click at [694, 351] on button "Update" at bounding box center [695, 349] width 69 height 28
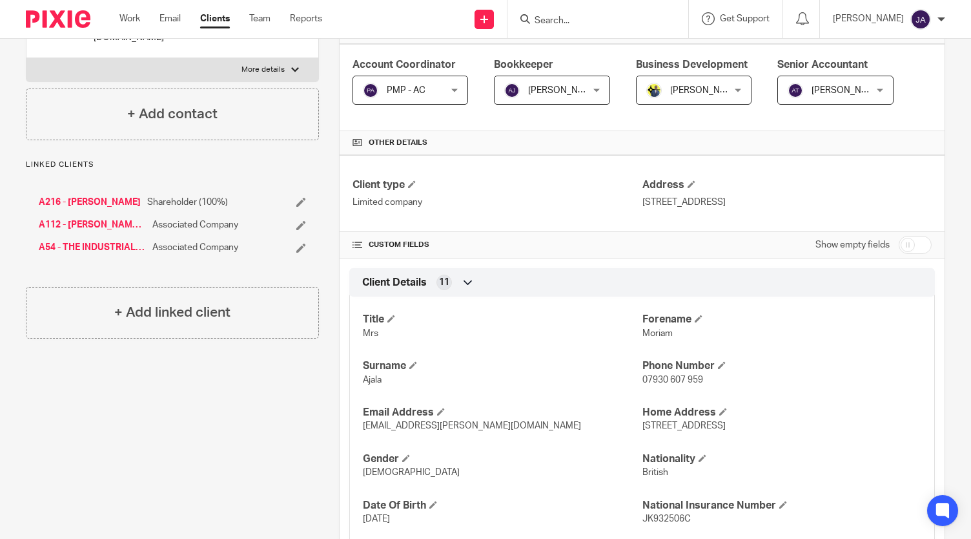
scroll to position [108, 0]
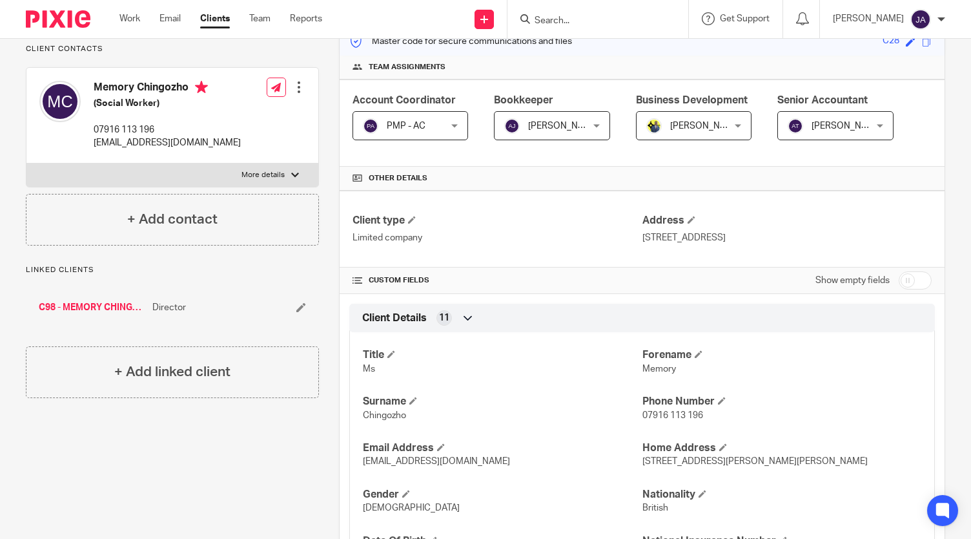
scroll to position [183, 0]
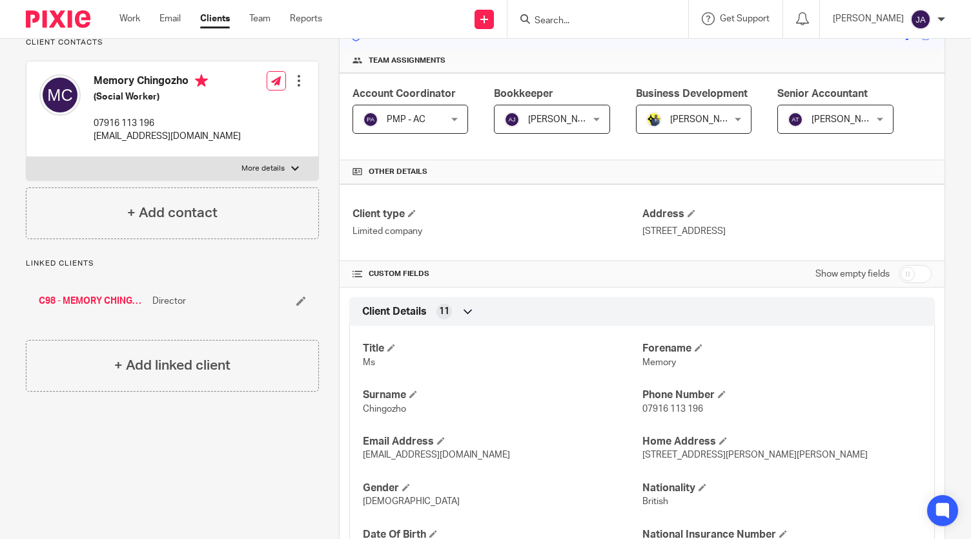
click at [899, 269] on input "checkbox" at bounding box center [915, 274] width 33 height 18
checkbox input "true"
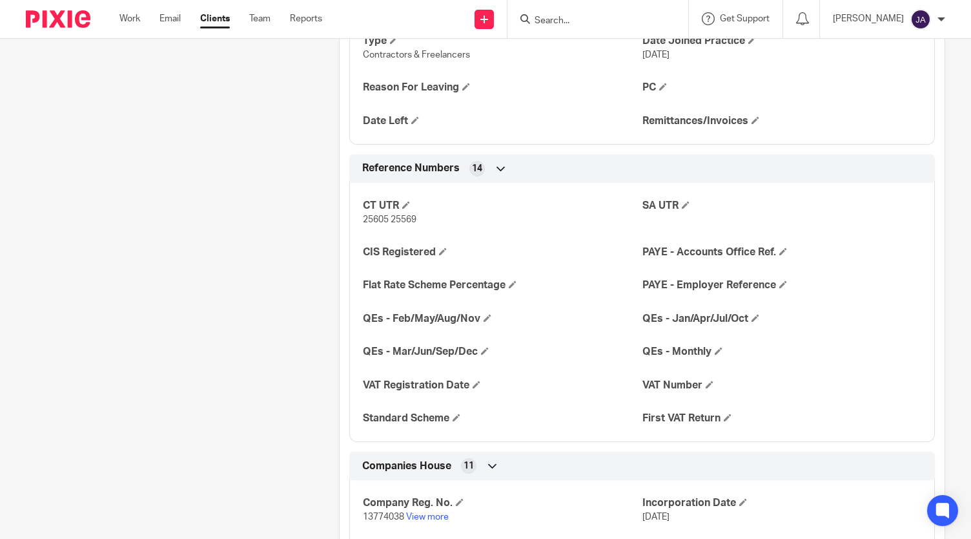
scroll to position [1022, 0]
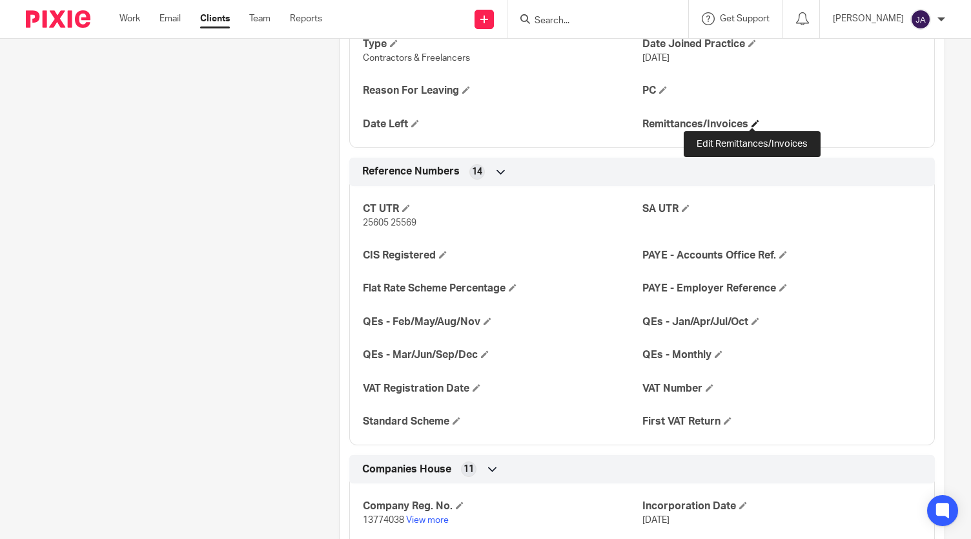
click at [752, 121] on span at bounding box center [756, 123] width 8 height 8
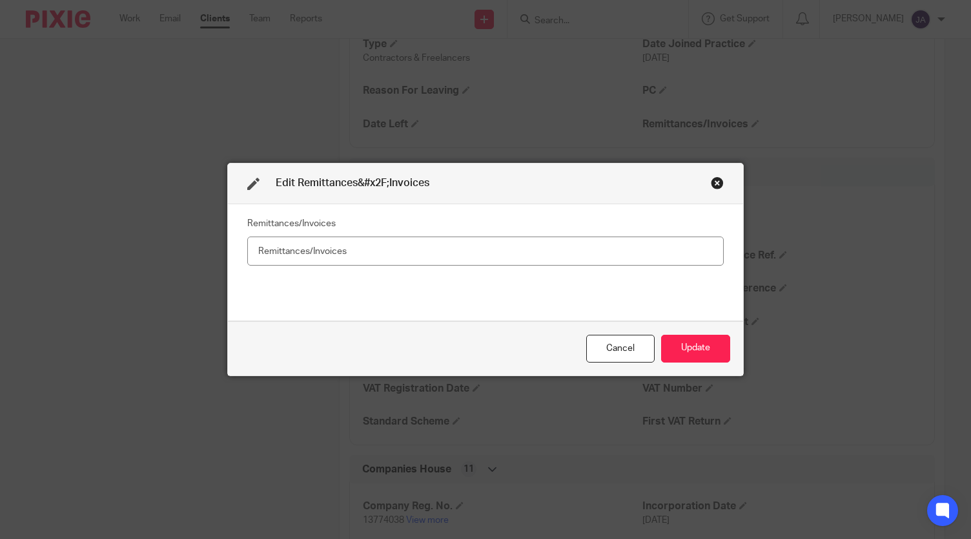
click at [564, 258] on input "text" at bounding box center [485, 250] width 477 height 29
type input "No"
click at [701, 351] on button "Update" at bounding box center [695, 349] width 69 height 28
